Goal: Information Seeking & Learning: Understand process/instructions

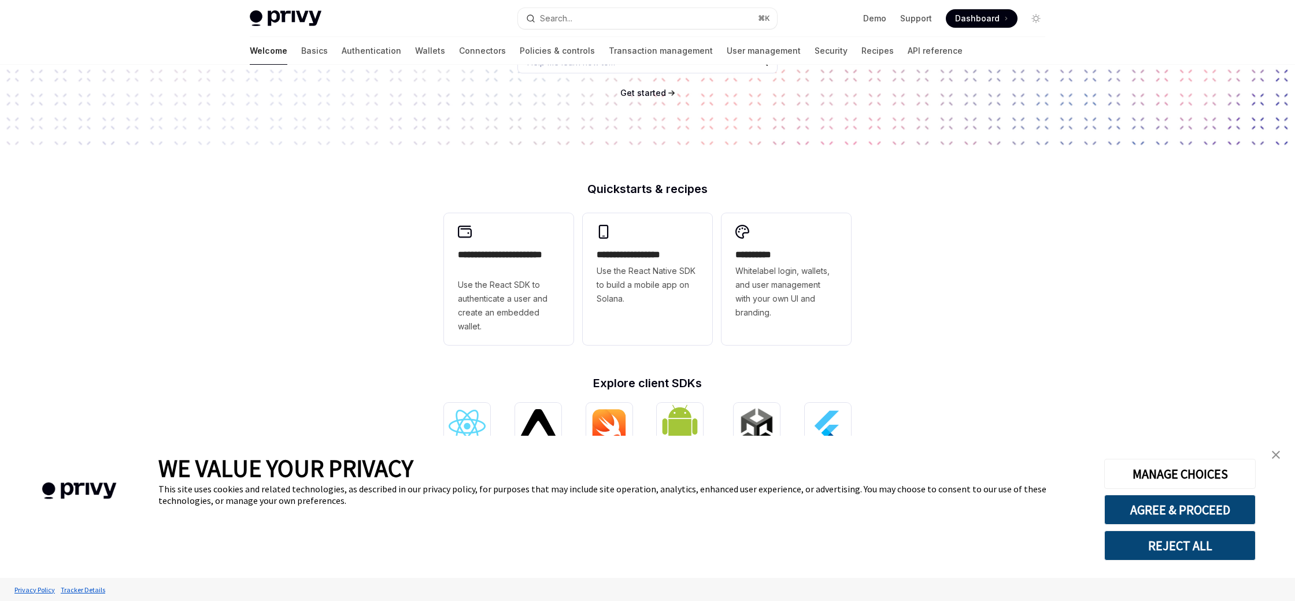
click at [1278, 452] on img "close banner" at bounding box center [1276, 455] width 8 height 8
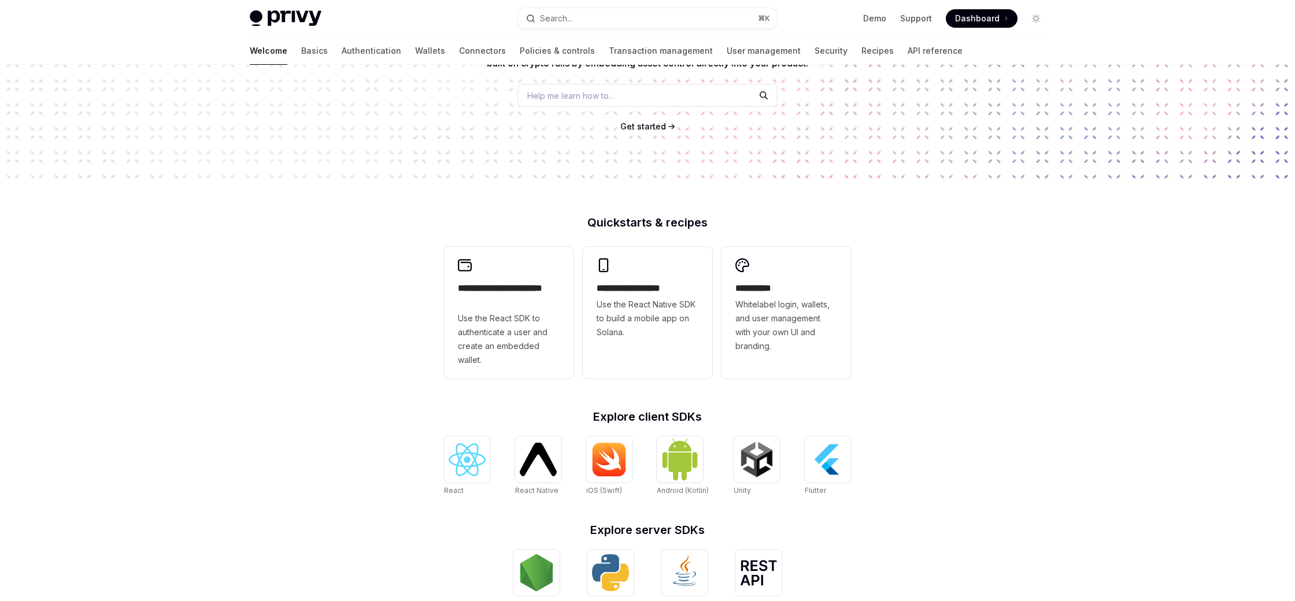
scroll to position [157, 0]
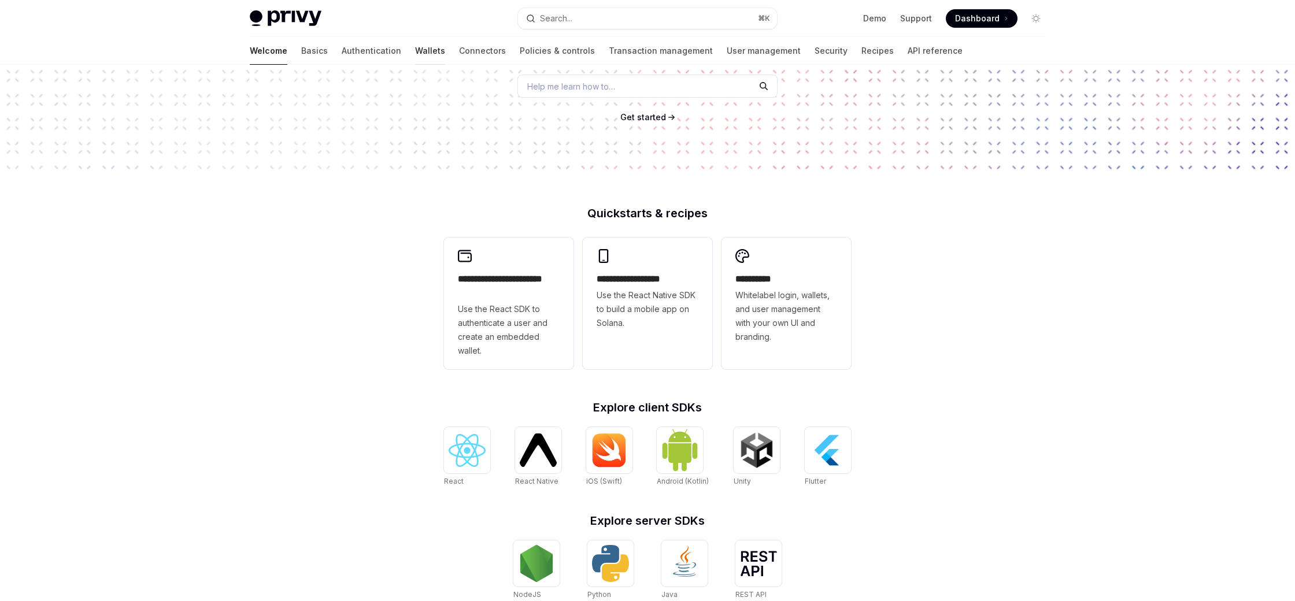
click at [415, 44] on link "Wallets" at bounding box center [430, 51] width 30 height 28
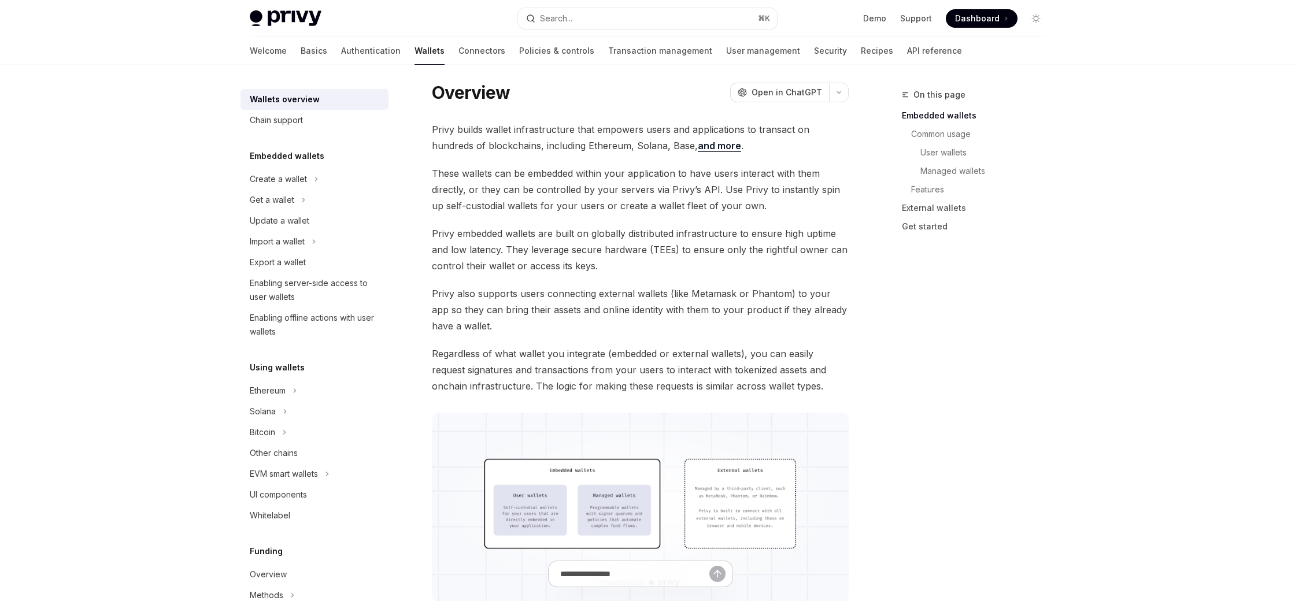
scroll to position [26, 0]
click at [698, 142] on link "and more" at bounding box center [719, 144] width 43 height 12
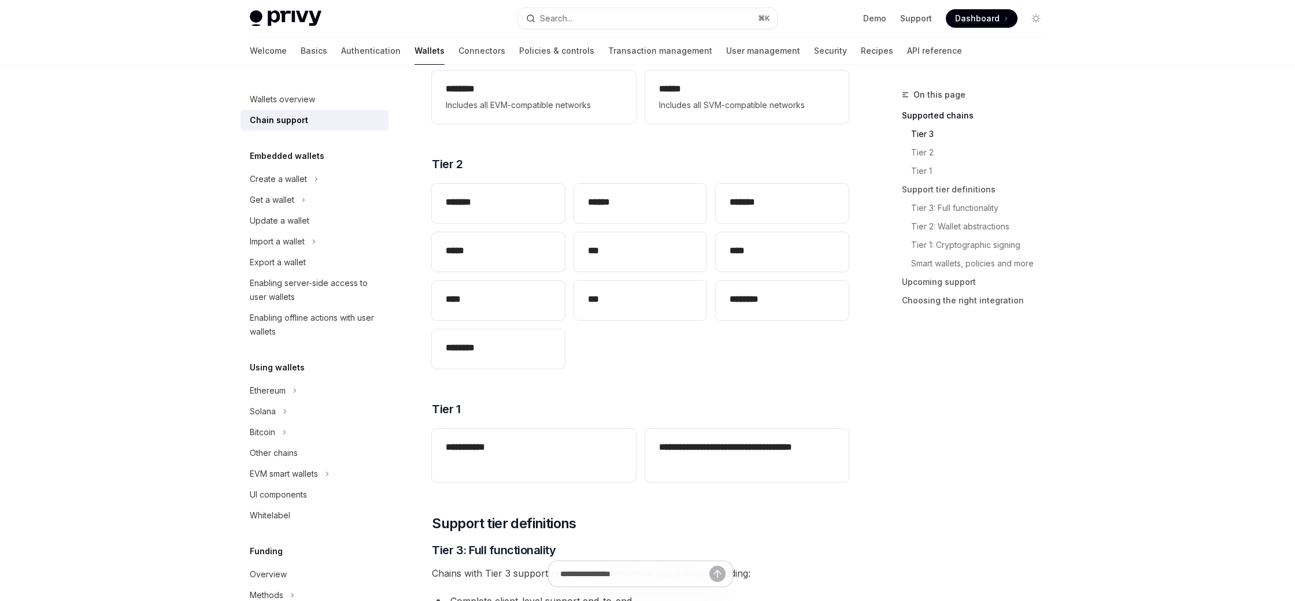
scroll to position [208, 0]
click at [752, 253] on h2 "****" at bounding box center [782, 250] width 105 height 14
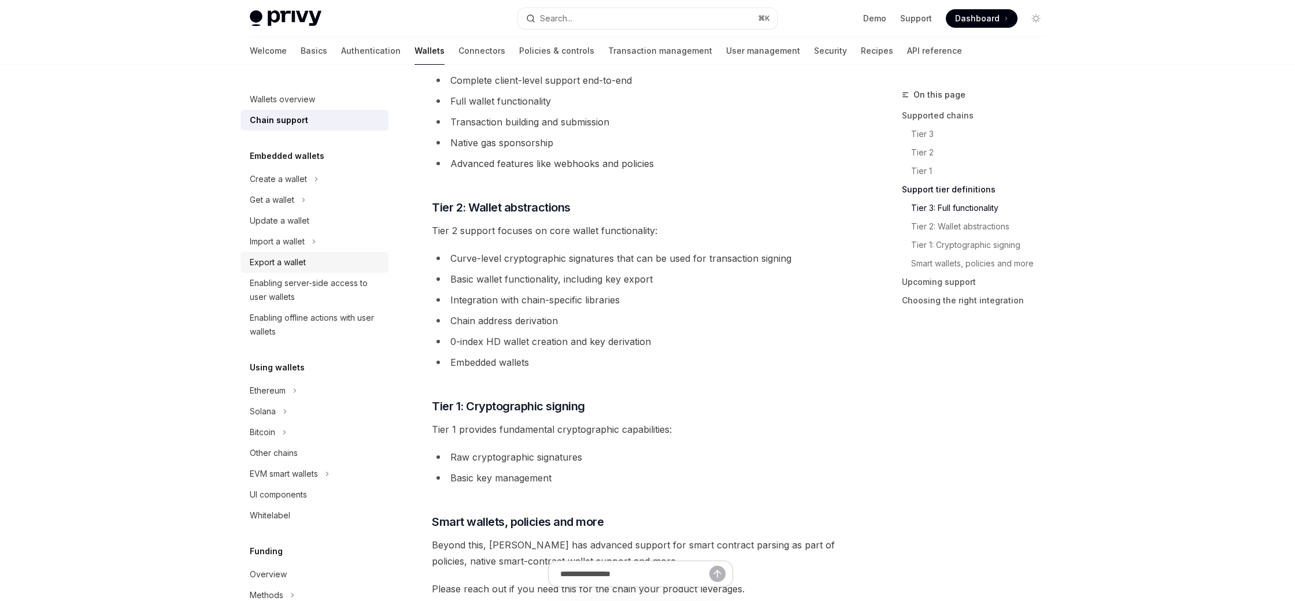
scroll to position [678, 0]
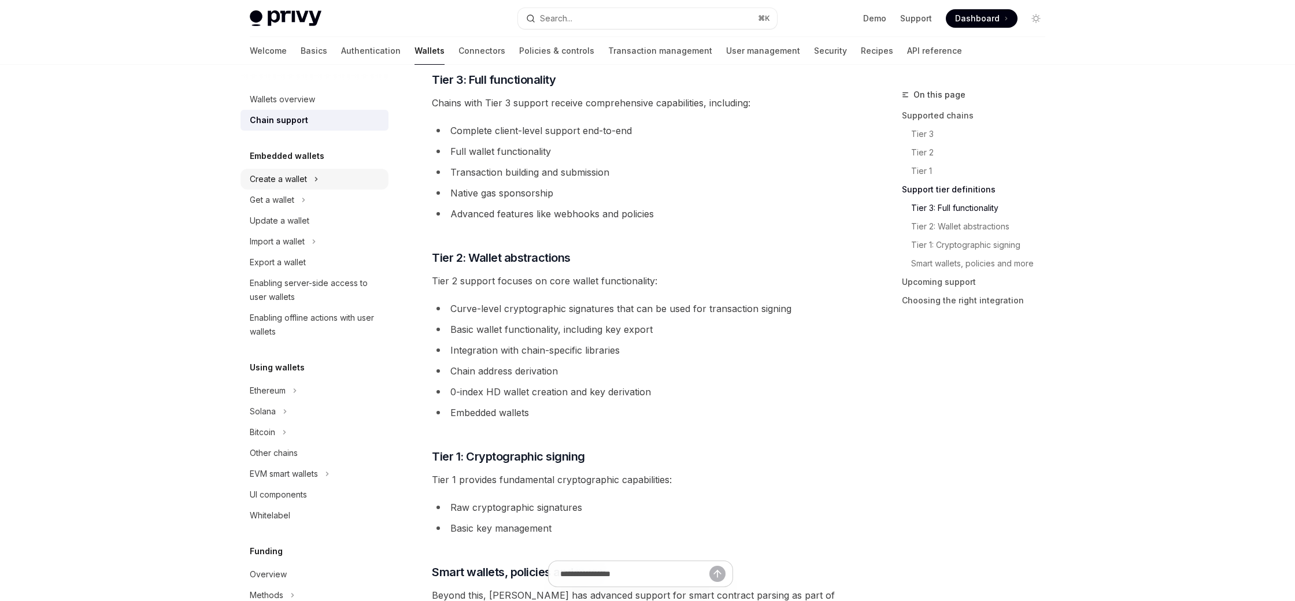
click at [313, 183] on div "Create a wallet" at bounding box center [315, 179] width 148 height 21
type textarea "*"
